Goal: Obtain resource: Download file/media

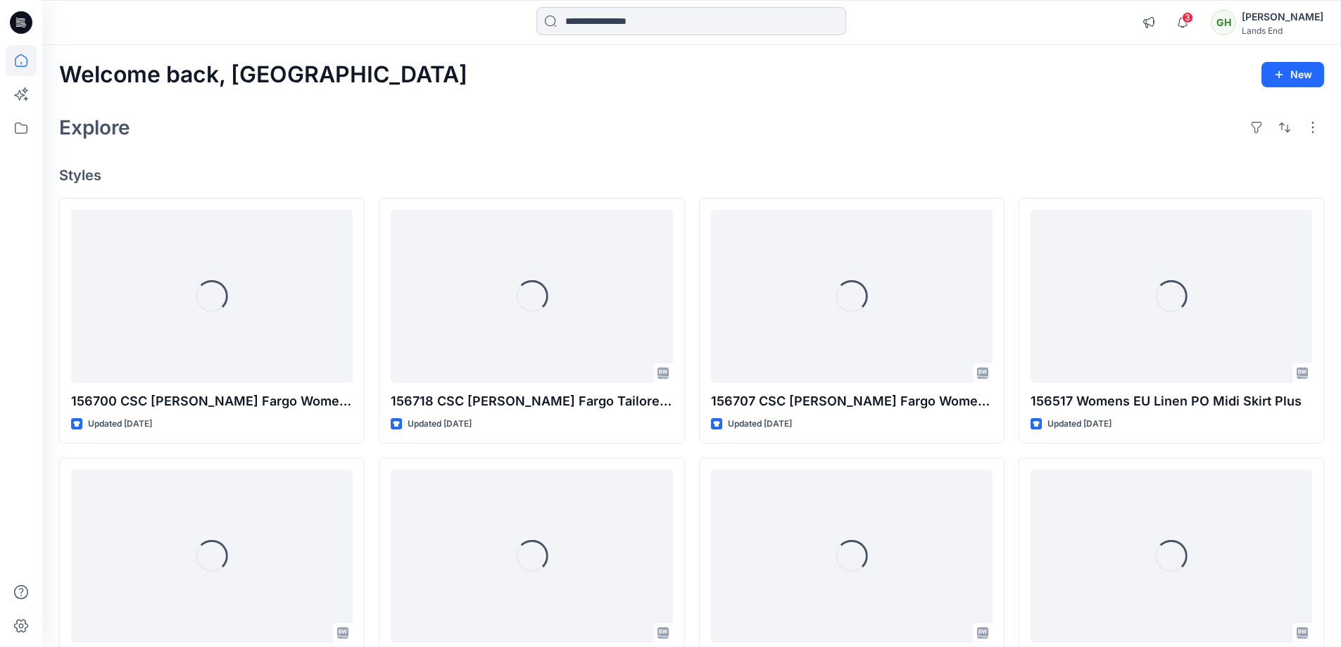
click at [611, 23] on input at bounding box center [691, 21] width 310 height 28
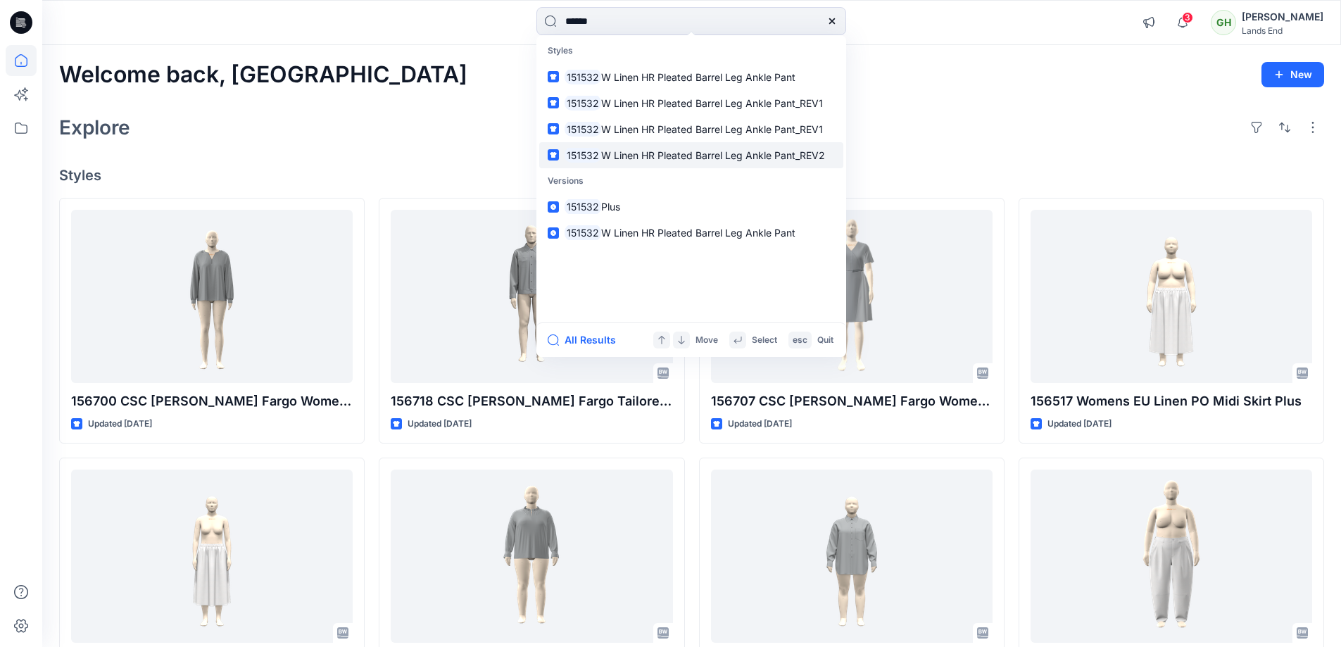
type input "******"
click at [657, 151] on span "W Linen HR Pleated Barrel Leg Ankle Pant_REV2" at bounding box center [713, 155] width 224 height 12
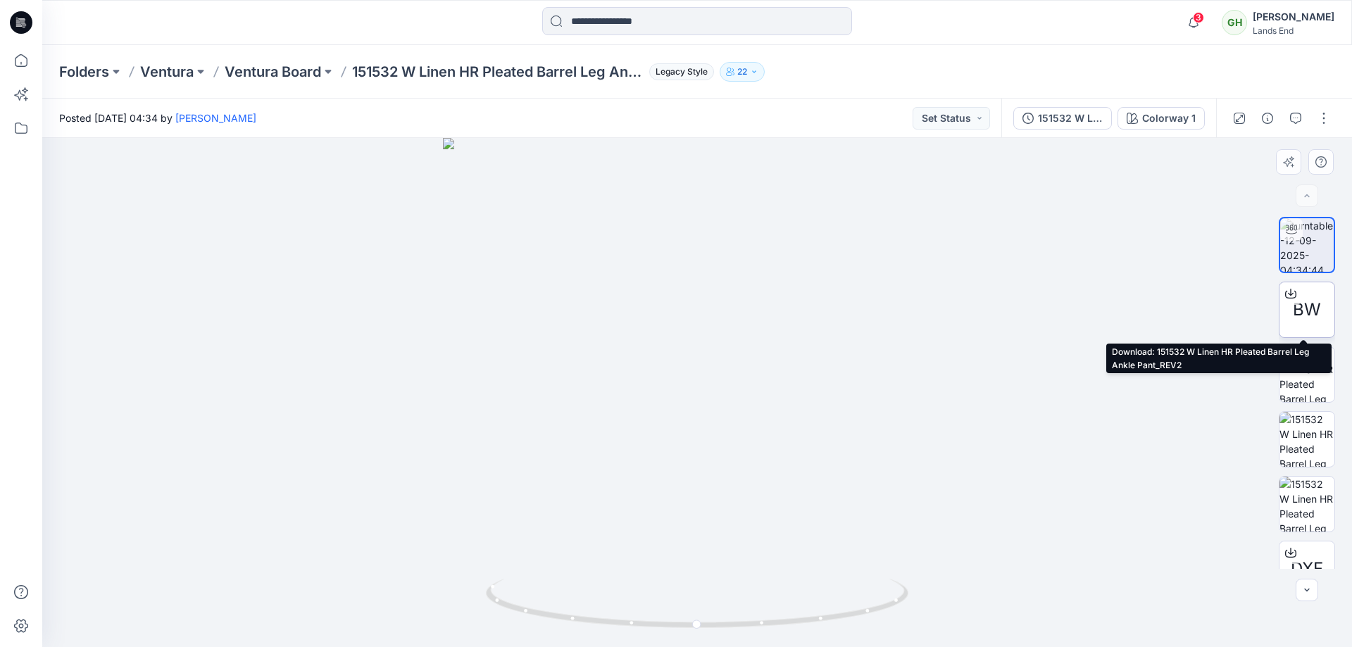
click at [1314, 310] on span "BW" at bounding box center [1306, 309] width 28 height 25
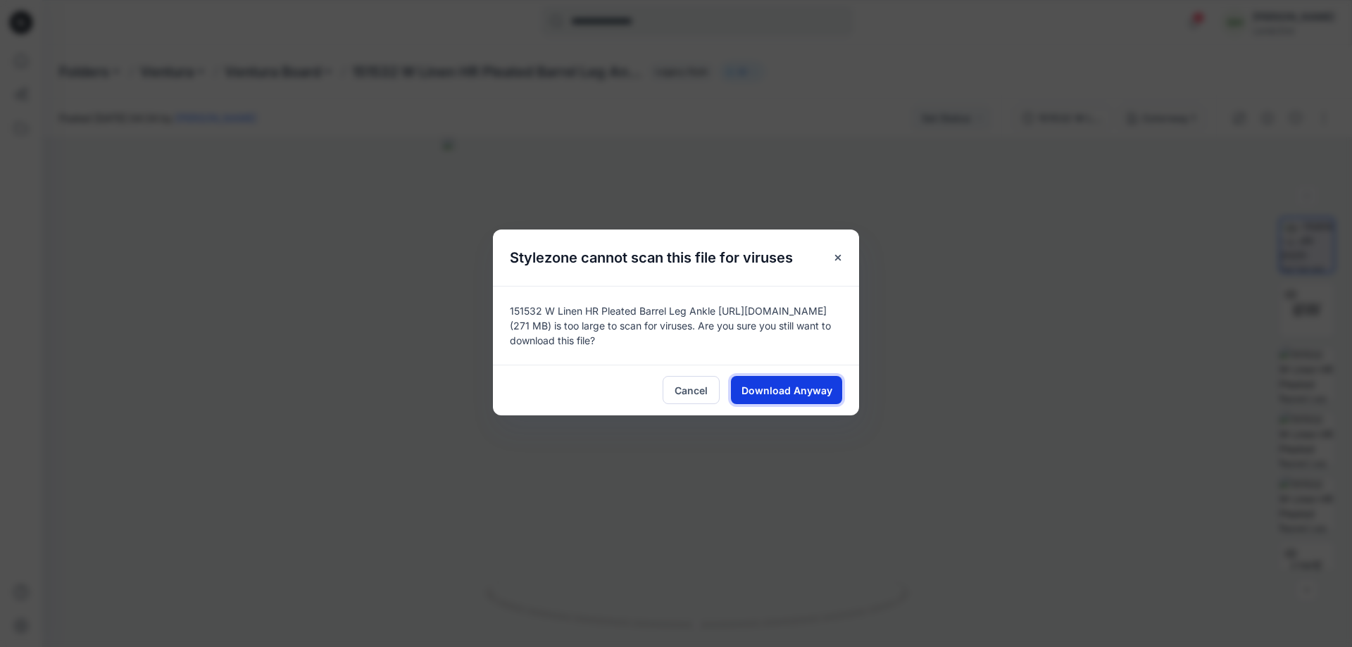
click at [793, 401] on button "Download Anyway" at bounding box center [786, 390] width 111 height 28
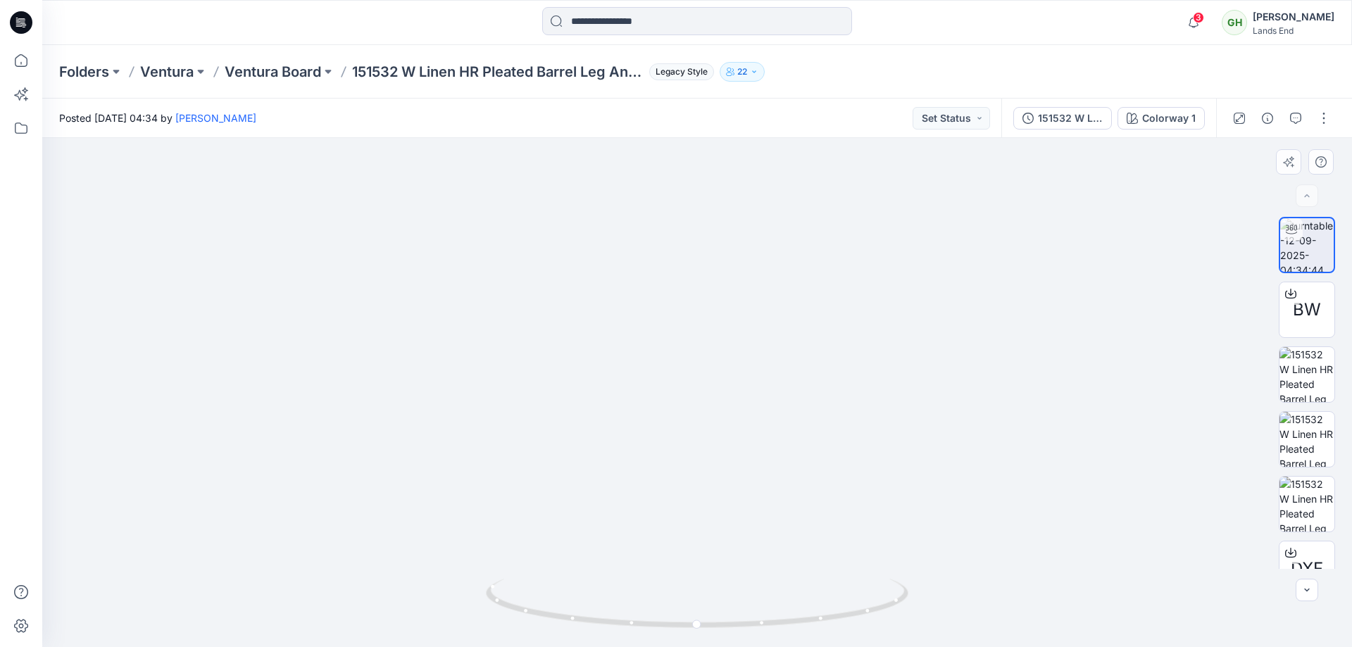
drag, startPoint x: 690, startPoint y: 363, endPoint x: 717, endPoint y: 227, distance: 138.5
click at [717, 227] on img at bounding box center [701, 99] width 1373 height 1095
drag, startPoint x: 822, startPoint y: 503, endPoint x: 686, endPoint y: 485, distance: 137.0
click at [686, 485] on img at bounding box center [665, 21] width 1373 height 1254
drag, startPoint x: 841, startPoint y: 622, endPoint x: 755, endPoint y: 617, distance: 86.1
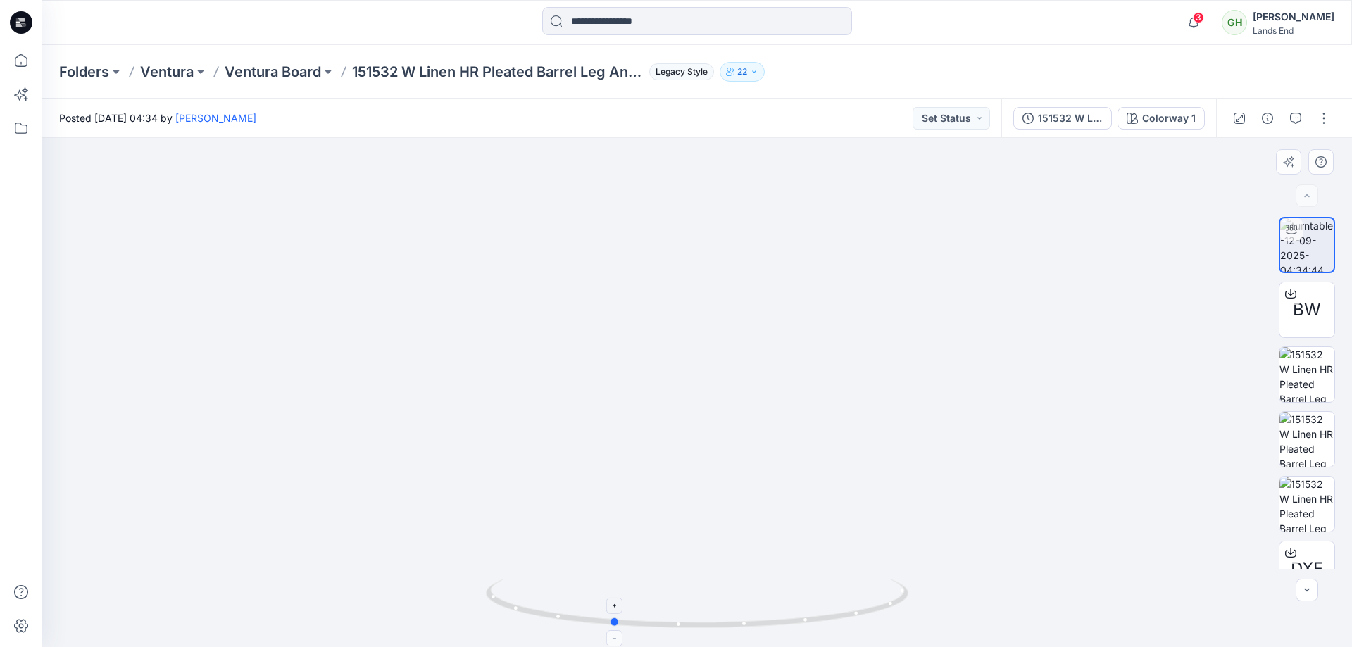
click at [755, 617] on icon at bounding box center [699, 605] width 426 height 53
drag, startPoint x: 662, startPoint y: 370, endPoint x: 638, endPoint y: 674, distance: 305.0
click at [638, 646] on html "3 Notifications Your style 156700 CSC [PERSON_NAME] Fargo Women's Topstitched V…" at bounding box center [676, 323] width 1352 height 647
drag, startPoint x: 837, startPoint y: 622, endPoint x: 741, endPoint y: 622, distance: 95.7
click at [741, 622] on icon at bounding box center [699, 605] width 426 height 53
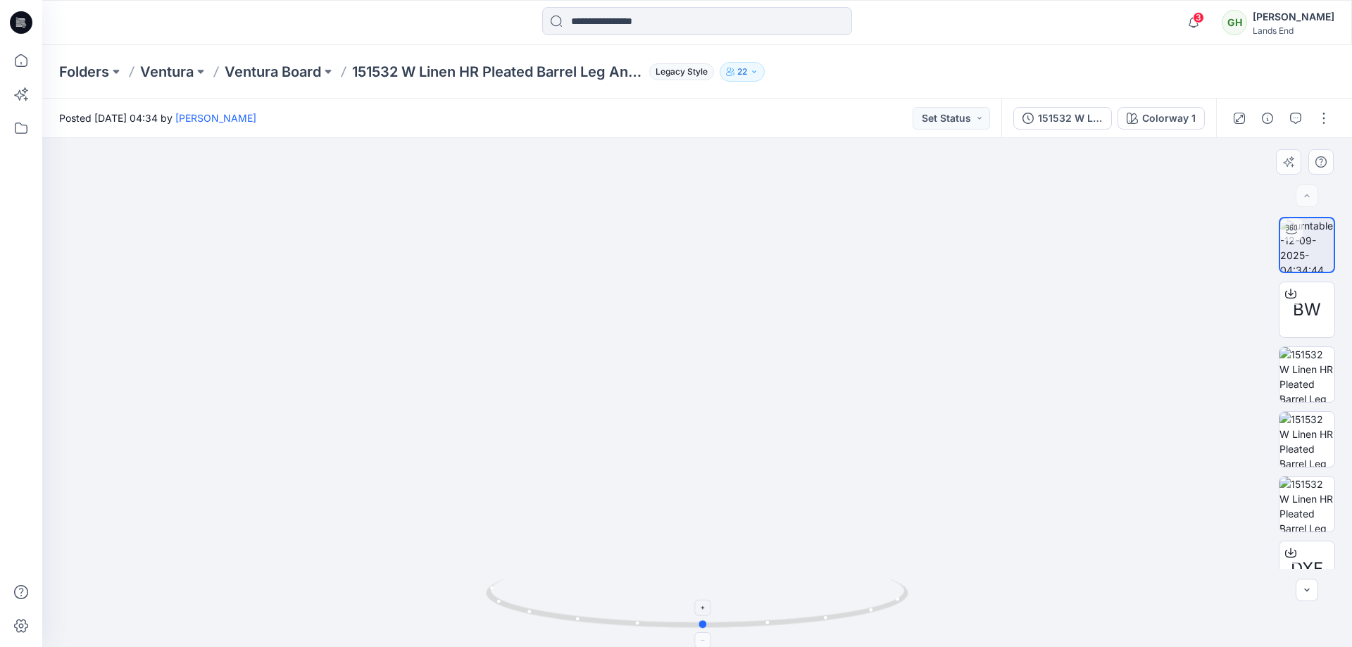
drag, startPoint x: 609, startPoint y: 625, endPoint x: 797, endPoint y: 630, distance: 188.0
click at [797, 630] on icon at bounding box center [699, 605] width 426 height 53
drag, startPoint x: 733, startPoint y: 630, endPoint x: 544, endPoint y: 601, distance: 190.9
click at [544, 601] on icon at bounding box center [699, 605] width 426 height 53
drag, startPoint x: 610, startPoint y: 628, endPoint x: 790, endPoint y: 616, distance: 180.6
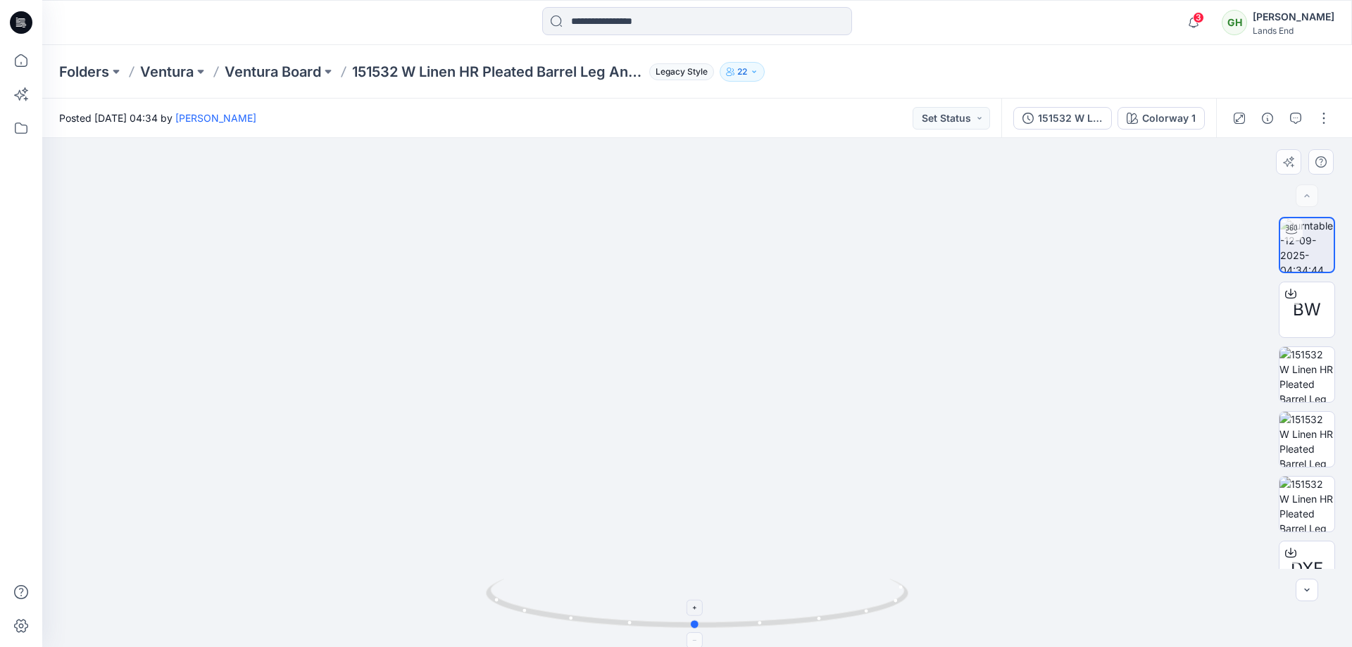
click at [790, 616] on icon at bounding box center [699, 605] width 426 height 53
